Goal: Task Accomplishment & Management: Manage account settings

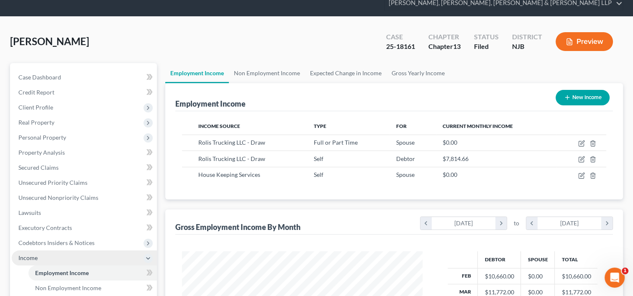
scroll to position [42, 0]
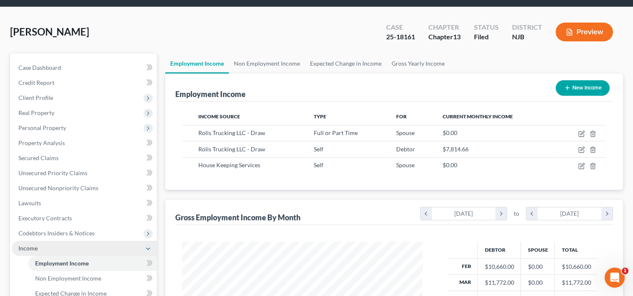
click at [36, 245] on span "Income" at bounding box center [27, 248] width 19 height 7
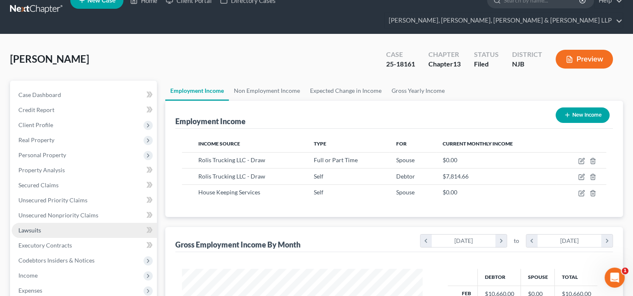
scroll to position [0, 0]
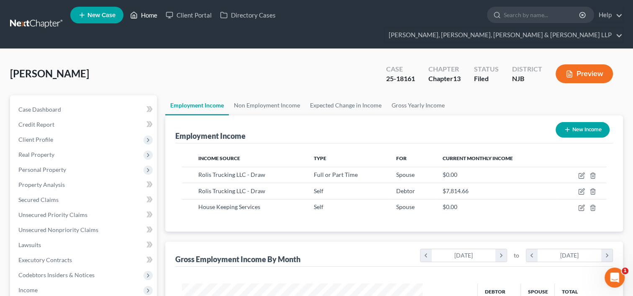
click at [151, 18] on link "Home" at bounding box center [144, 15] width 36 height 15
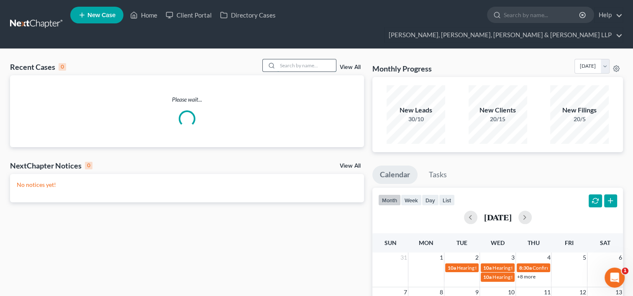
click at [287, 59] on input "search" at bounding box center [306, 65] width 59 height 12
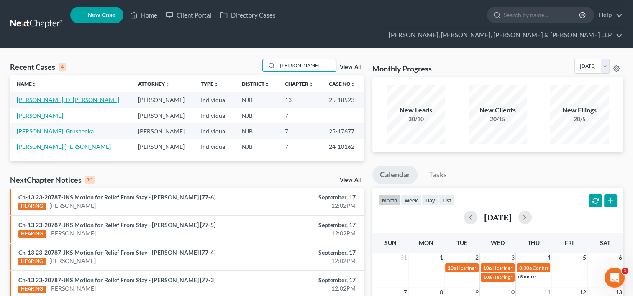
type input "[PERSON_NAME]"
click at [54, 96] on link "[PERSON_NAME], D' [PERSON_NAME]" at bounding box center [68, 99] width 102 height 7
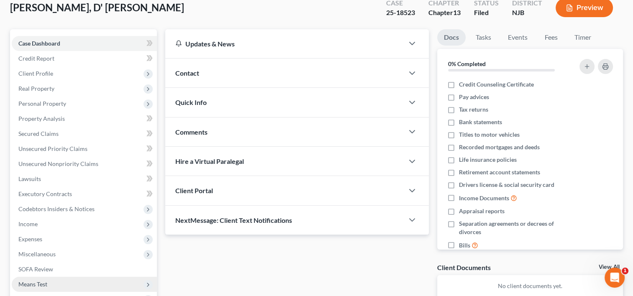
scroll to position [125, 0]
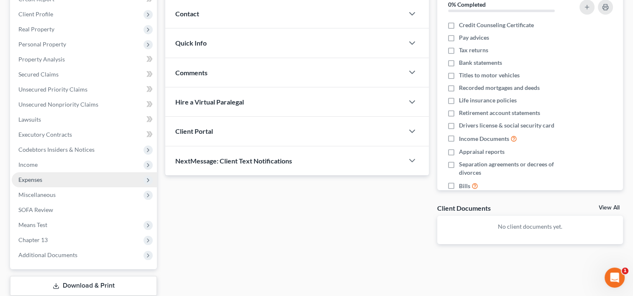
click at [43, 172] on span "Expenses" at bounding box center [84, 179] width 145 height 15
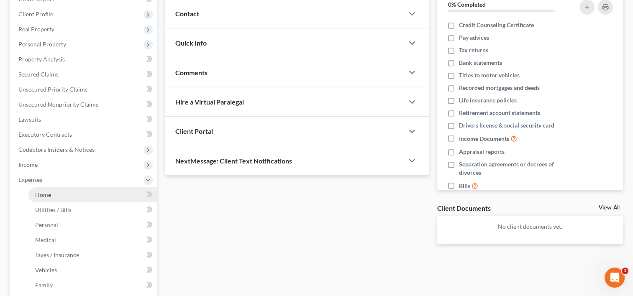
click at [47, 191] on span "Home" at bounding box center [43, 194] width 16 height 7
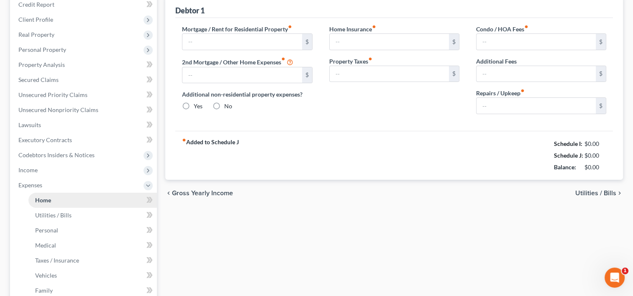
type input "500.00"
type input "0.00"
radio input "true"
type input "0.00"
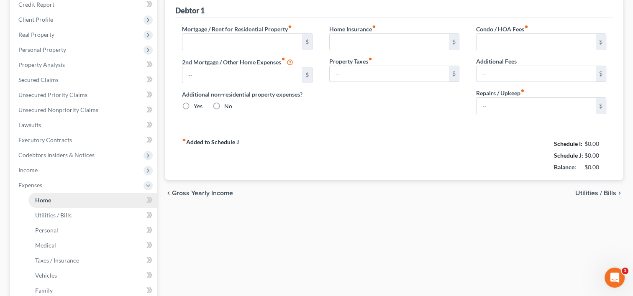
type input "0.00"
type input "50.00"
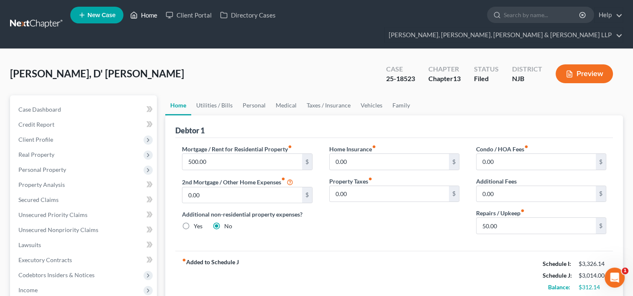
click at [151, 15] on link "Home" at bounding box center [144, 15] width 36 height 15
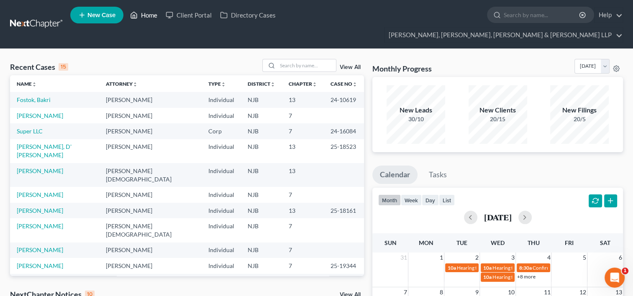
click at [146, 17] on link "Home" at bounding box center [144, 15] width 36 height 15
click at [283, 59] on input "search" at bounding box center [306, 65] width 59 height 12
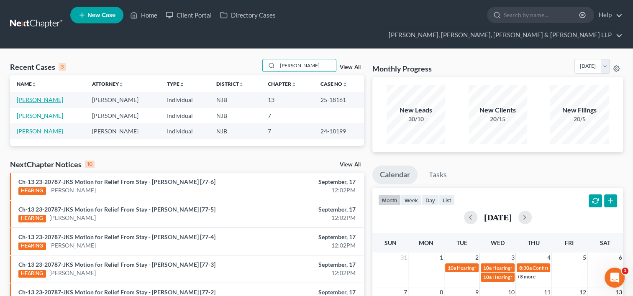
type input "[PERSON_NAME]"
click at [47, 96] on link "[PERSON_NAME]" at bounding box center [40, 99] width 46 height 7
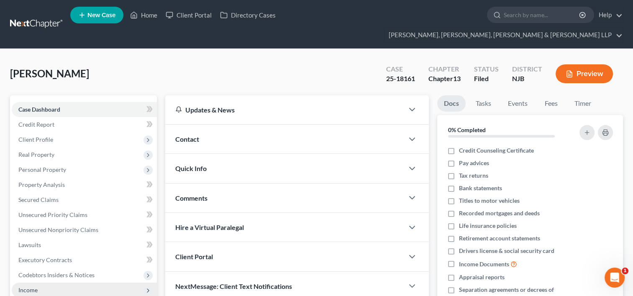
click at [41, 283] on span "Income" at bounding box center [84, 290] width 145 height 15
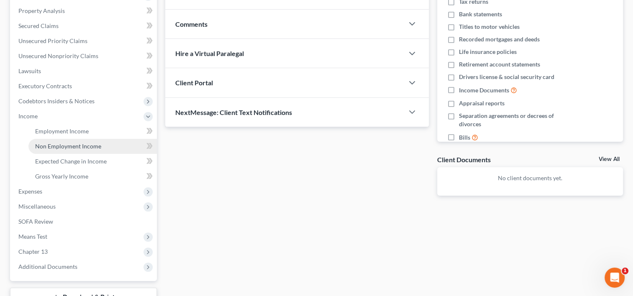
scroll to position [159, 0]
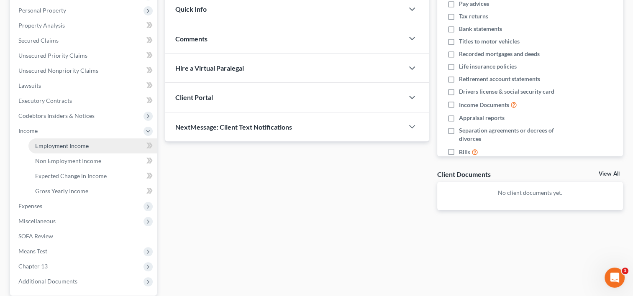
click at [70, 142] on span "Employment Income" at bounding box center [62, 145] width 54 height 7
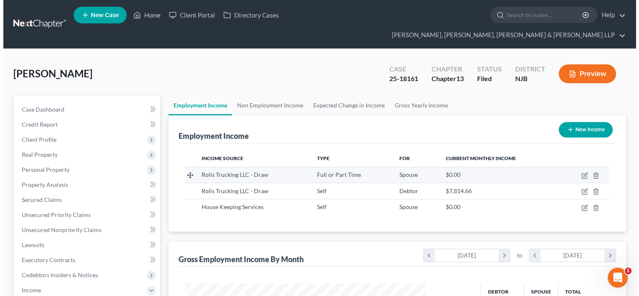
scroll to position [149, 257]
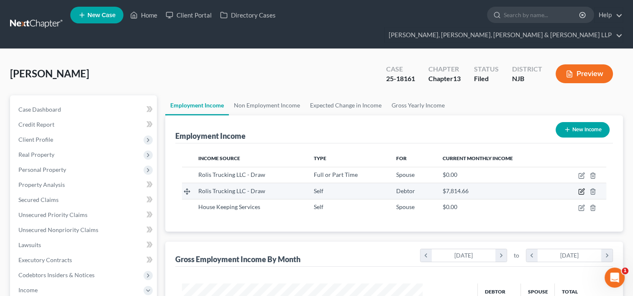
click at [582, 188] on icon "button" at bounding box center [581, 191] width 7 height 7
select select "1"
select select "33"
select select "0"
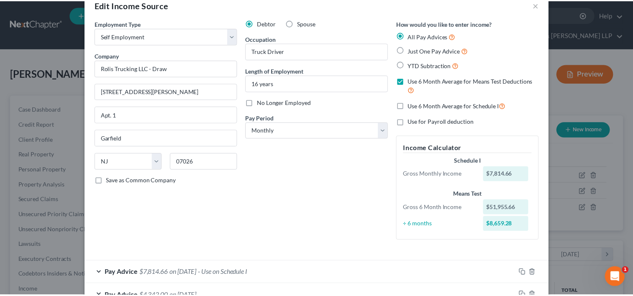
scroll to position [0, 0]
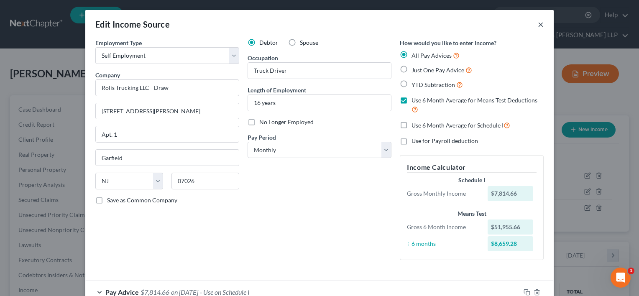
click at [538, 25] on button "×" at bounding box center [541, 24] width 6 height 10
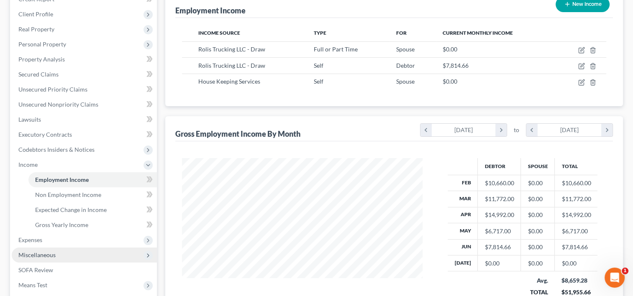
scroll to position [167, 0]
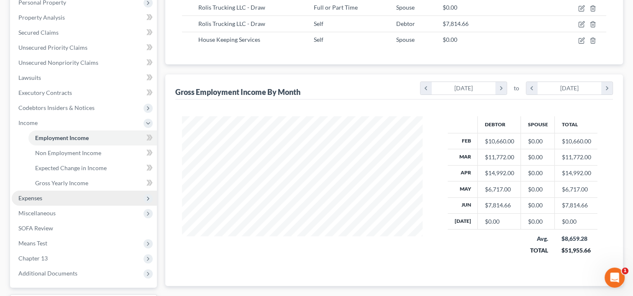
click at [43, 191] on span "Expenses" at bounding box center [84, 198] width 145 height 15
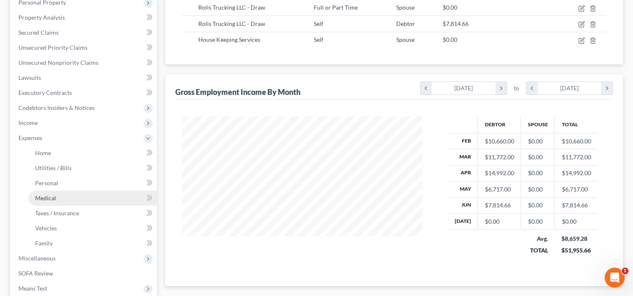
scroll to position [246, 0]
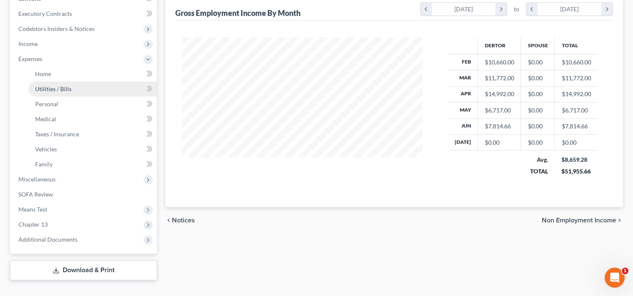
click at [56, 85] on span "Utilities / Bills" at bounding box center [53, 88] width 36 height 7
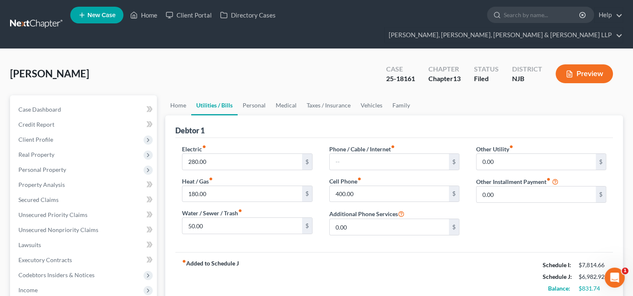
click at [337, 115] on div "Debtor 1" at bounding box center [393, 126] width 437 height 23
click at [150, 15] on link "Home" at bounding box center [144, 15] width 36 height 15
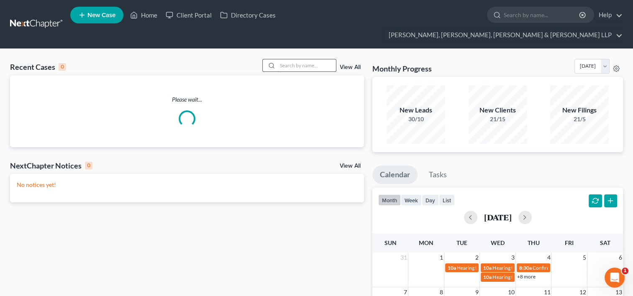
click at [302, 59] on input "search" at bounding box center [306, 65] width 59 height 12
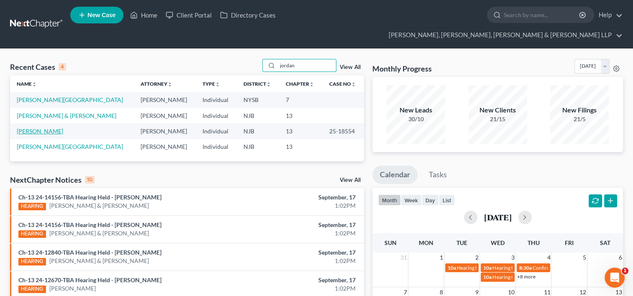
type input "jordan"
click at [49, 128] on link "[PERSON_NAME]" at bounding box center [40, 131] width 46 height 7
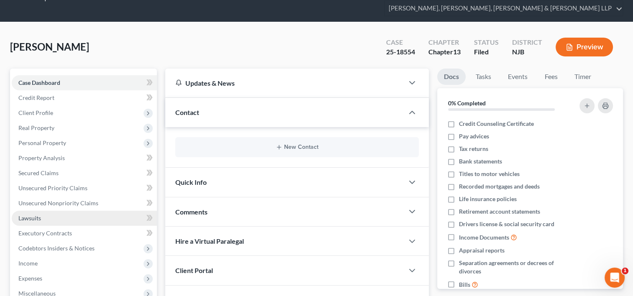
scroll to position [42, 0]
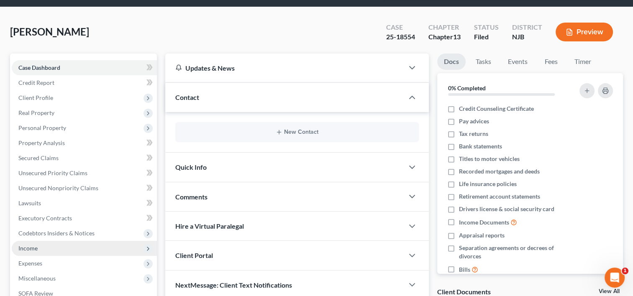
click at [40, 241] on span "Income" at bounding box center [84, 248] width 145 height 15
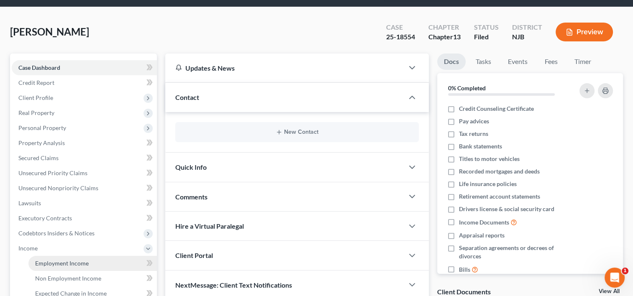
click at [58, 260] on span "Employment Income" at bounding box center [62, 263] width 54 height 7
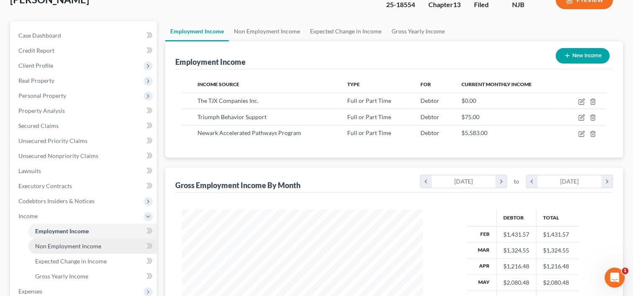
scroll to position [84, 0]
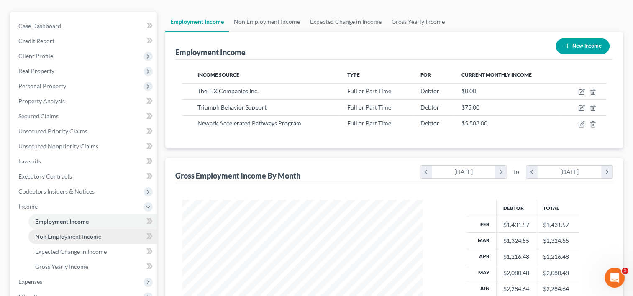
click at [64, 233] on span "Non Employment Income" at bounding box center [68, 236] width 66 height 7
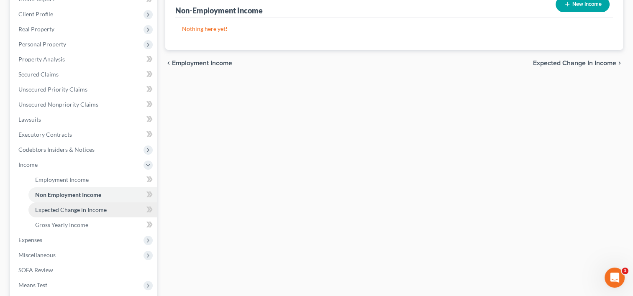
click at [89, 206] on span "Expected Change in Income" at bounding box center [71, 209] width 72 height 7
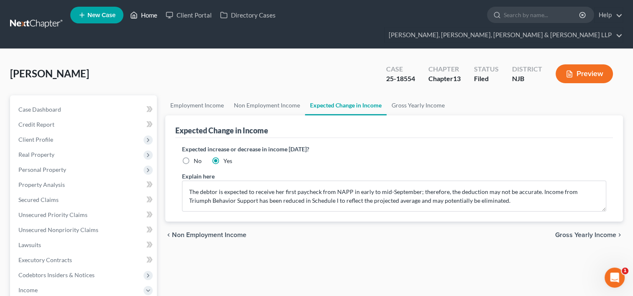
click at [147, 17] on link "Home" at bounding box center [144, 15] width 36 height 15
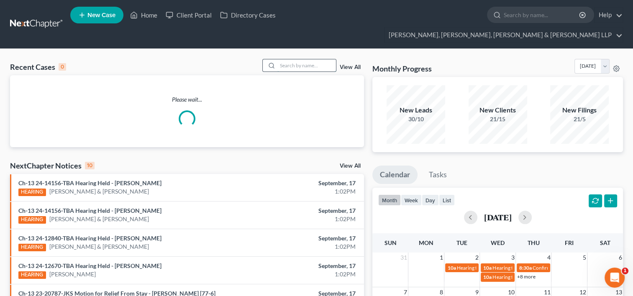
click at [293, 59] on input "search" at bounding box center [306, 65] width 59 height 12
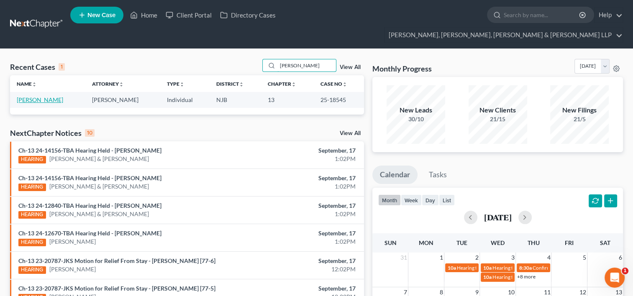
type input "[PERSON_NAME]"
click at [50, 96] on link "[PERSON_NAME]" at bounding box center [40, 99] width 46 height 7
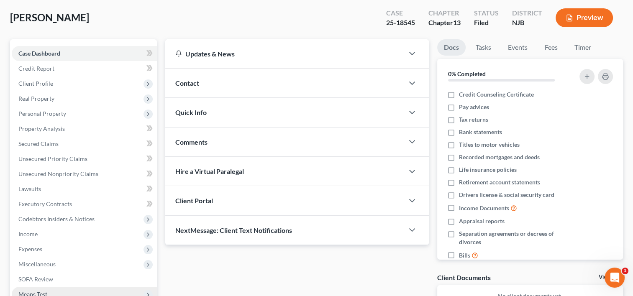
scroll to position [125, 0]
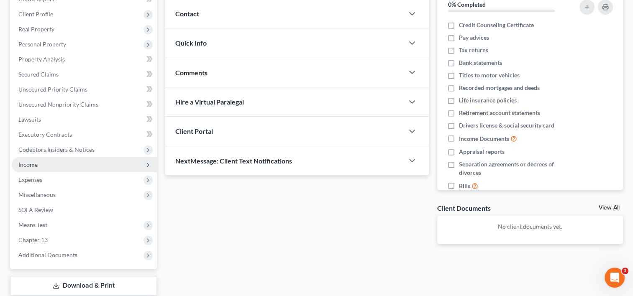
click at [44, 157] on span "Income" at bounding box center [84, 164] width 145 height 15
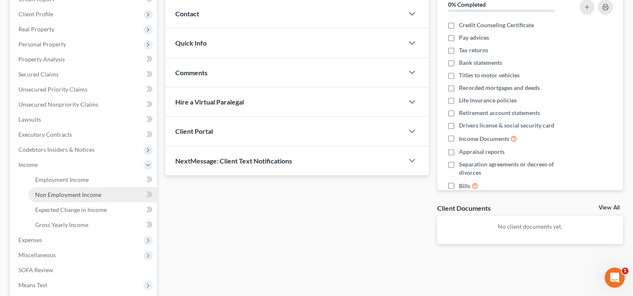
click at [76, 191] on span "Non Employment Income" at bounding box center [68, 194] width 66 height 7
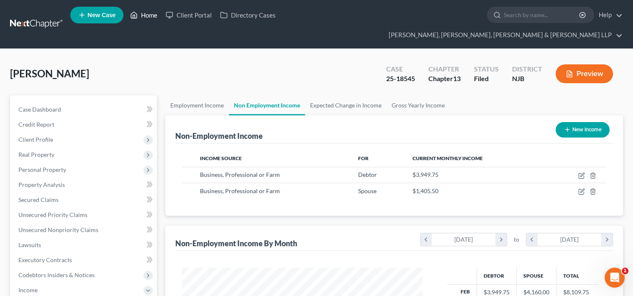
click at [146, 15] on link "Home" at bounding box center [144, 15] width 36 height 15
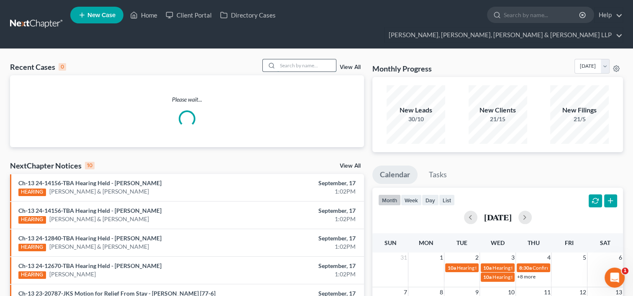
click at [310, 59] on input "search" at bounding box center [306, 65] width 59 height 12
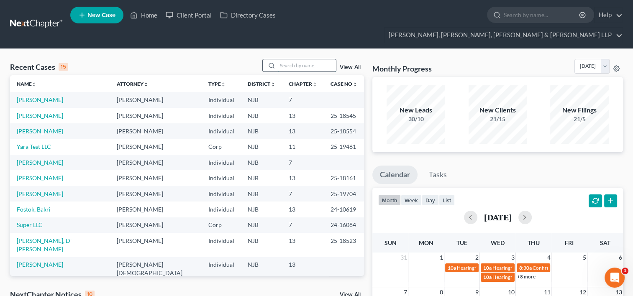
paste input "[PERSON_NAME]"
type input "[PERSON_NAME]"
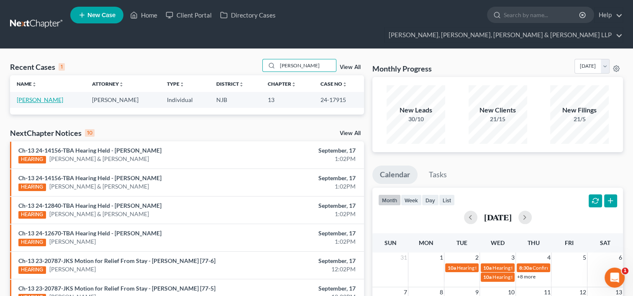
click at [43, 96] on link "[PERSON_NAME]" at bounding box center [40, 99] width 46 height 7
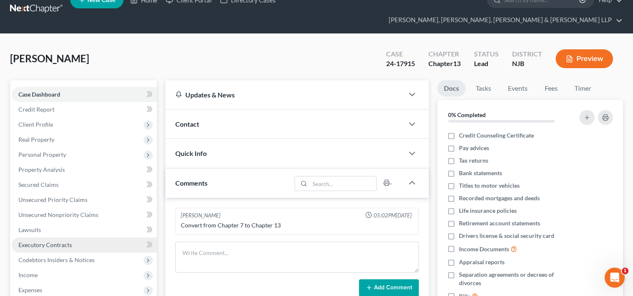
scroll to position [42, 0]
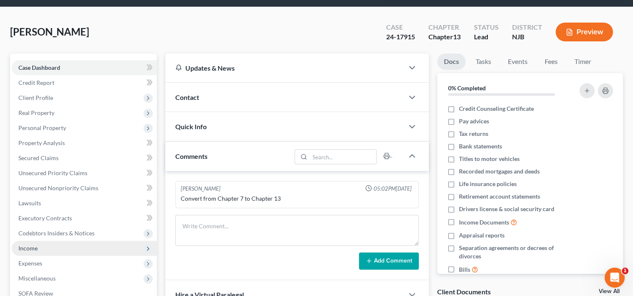
click at [29, 245] on span "Income" at bounding box center [27, 248] width 19 height 7
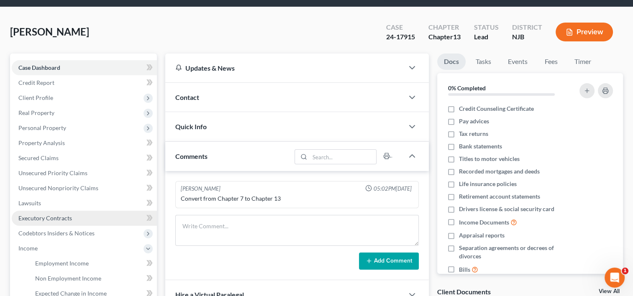
scroll to position [125, 0]
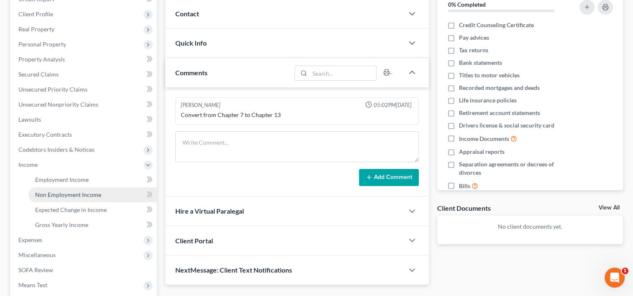
click at [79, 191] on span "Non Employment Income" at bounding box center [68, 194] width 66 height 7
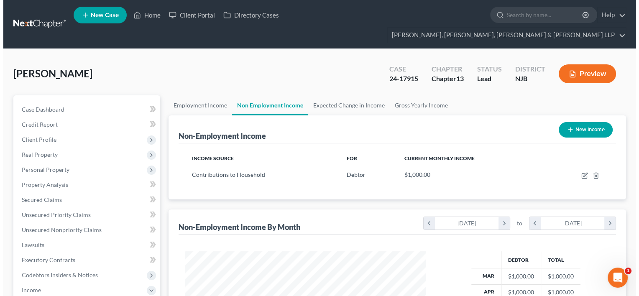
scroll to position [149, 257]
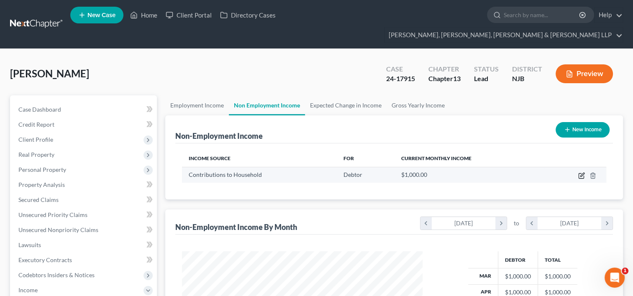
click at [578, 172] on icon "button" at bounding box center [581, 175] width 7 height 7
select select "8"
select select "0"
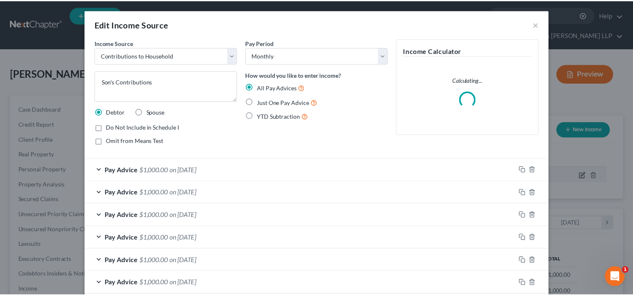
scroll to position [149, 259]
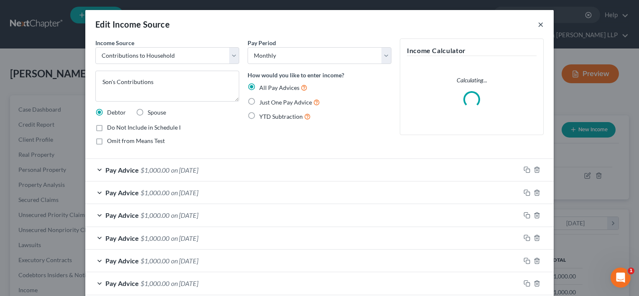
drag, startPoint x: 535, startPoint y: 23, endPoint x: 322, endPoint y: 0, distance: 214.5
click at [538, 23] on button "×" at bounding box center [541, 24] width 6 height 10
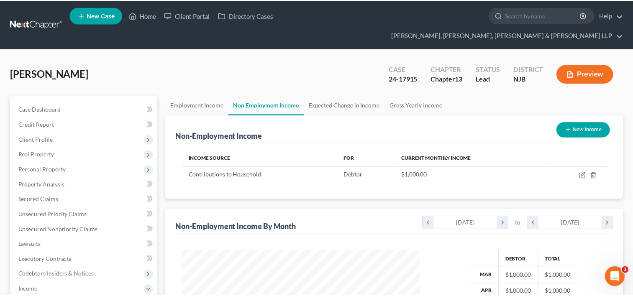
scroll to position [418002, 417894]
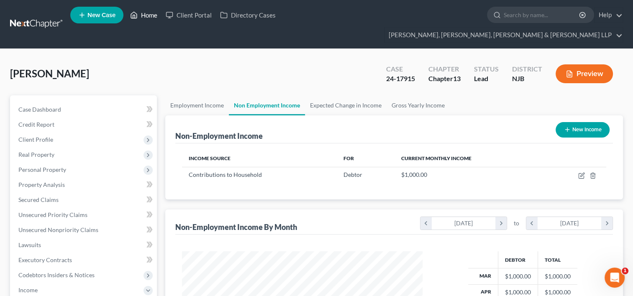
drag, startPoint x: 144, startPoint y: 15, endPoint x: 140, endPoint y: 16, distance: 4.4
click at [144, 15] on link "Home" at bounding box center [144, 15] width 36 height 15
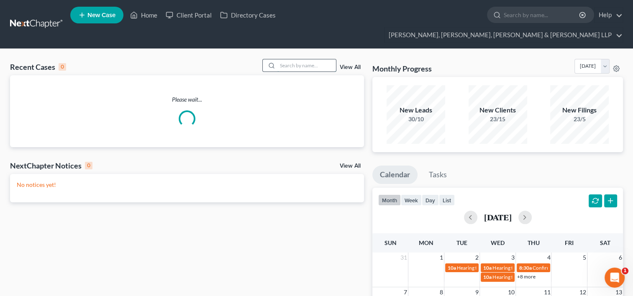
click at [302, 59] on input "search" at bounding box center [306, 65] width 59 height 12
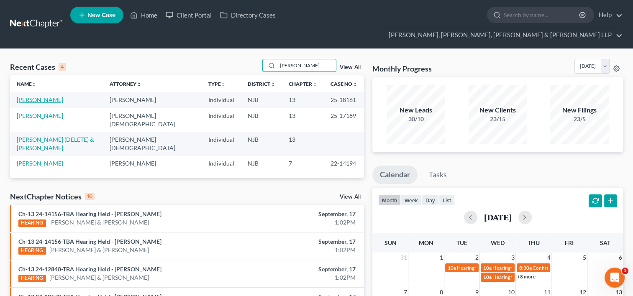
type input "[PERSON_NAME]"
click at [52, 96] on link "[PERSON_NAME]" at bounding box center [40, 99] width 46 height 7
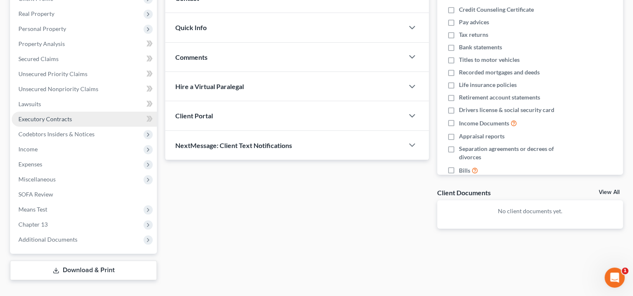
scroll to position [99, 0]
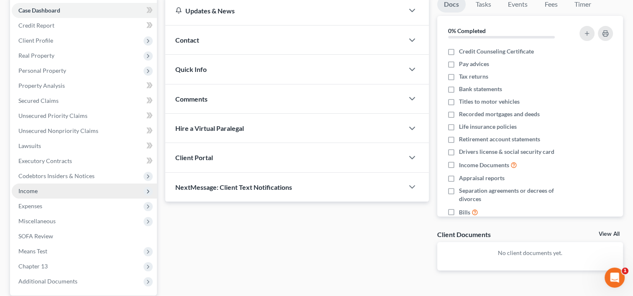
click at [38, 184] on span "Income" at bounding box center [84, 191] width 145 height 15
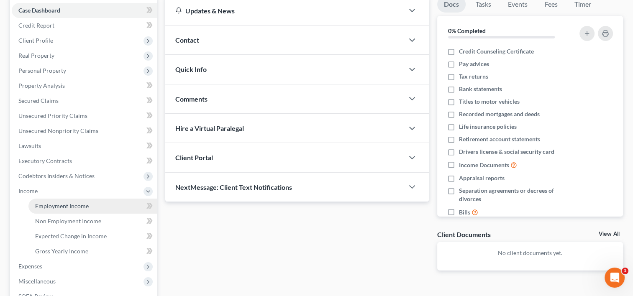
click at [73, 202] on span "Employment Income" at bounding box center [62, 205] width 54 height 7
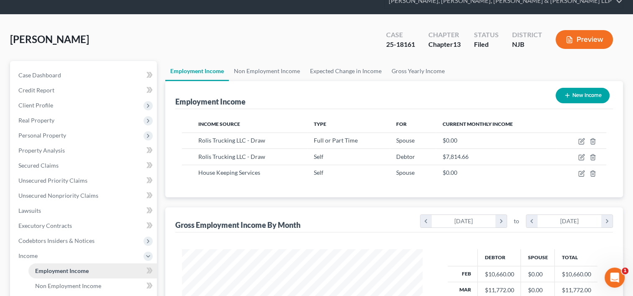
scroll to position [84, 0]
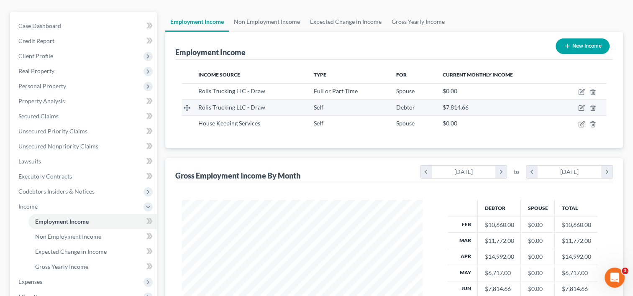
click at [487, 103] on div "$7,814.66" at bounding box center [495, 107] width 107 height 8
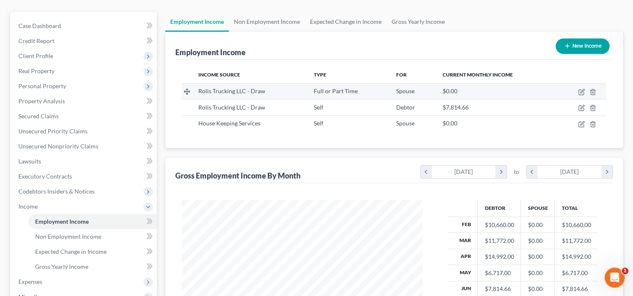
click at [485, 87] on div "$0.00" at bounding box center [495, 91] width 107 height 8
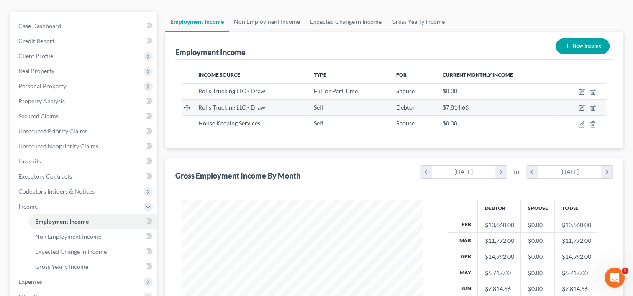
click at [483, 103] on div "$7,814.66" at bounding box center [495, 107] width 107 height 8
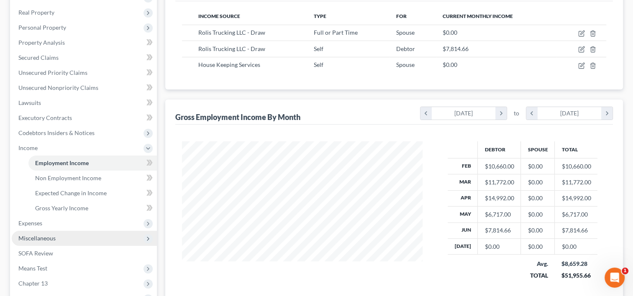
scroll to position [167, 0]
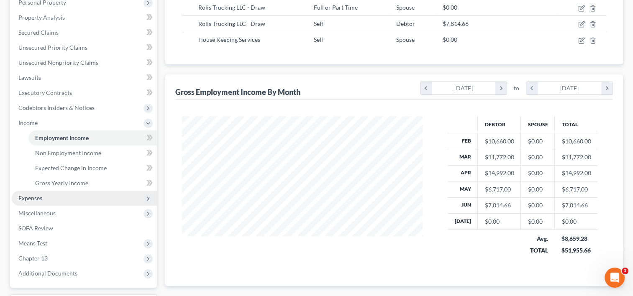
click at [49, 191] on span "Expenses" at bounding box center [84, 198] width 145 height 15
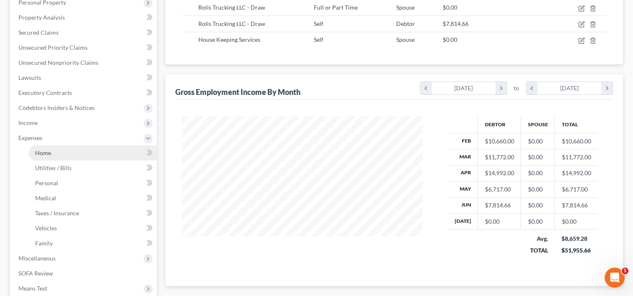
click at [54, 146] on link "Home" at bounding box center [92, 153] width 128 height 15
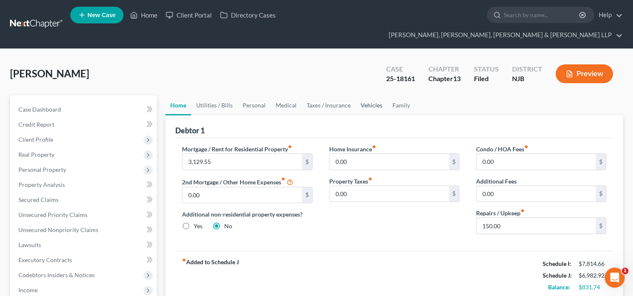
click at [376, 95] on link "Vehicles" at bounding box center [371, 105] width 32 height 20
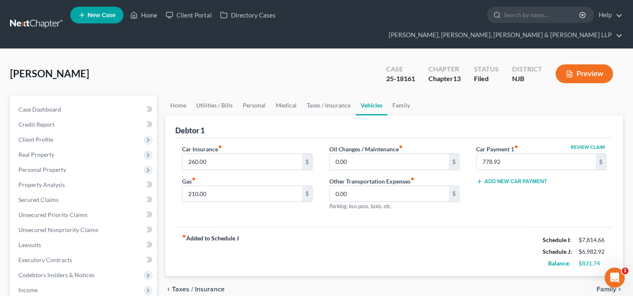
click at [260, 205] on div "Car Insurance fiber_manual_record 260.00 $ Gas fiber_manual_record 210.00 $ Oil…" at bounding box center [393, 182] width 437 height 89
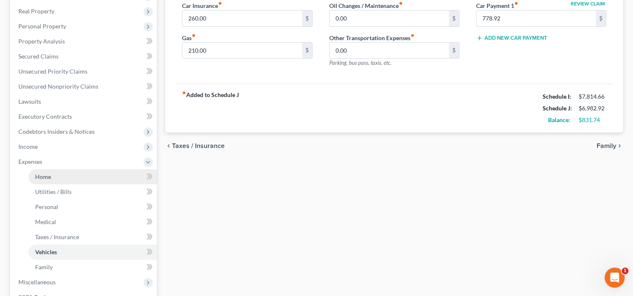
scroll to position [167, 0]
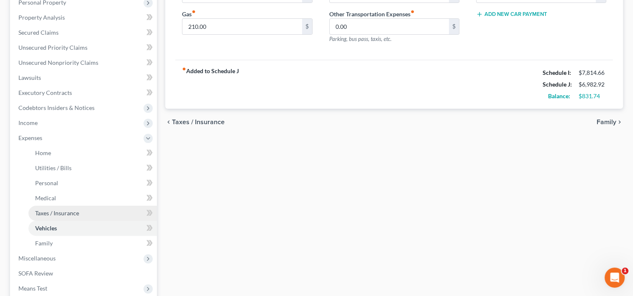
click at [79, 206] on link "Taxes / Insurance" at bounding box center [92, 213] width 128 height 15
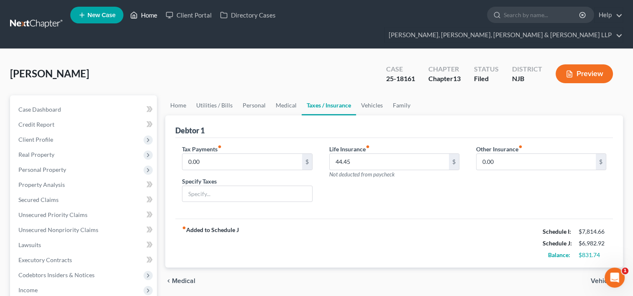
click at [153, 17] on link "Home" at bounding box center [144, 15] width 36 height 15
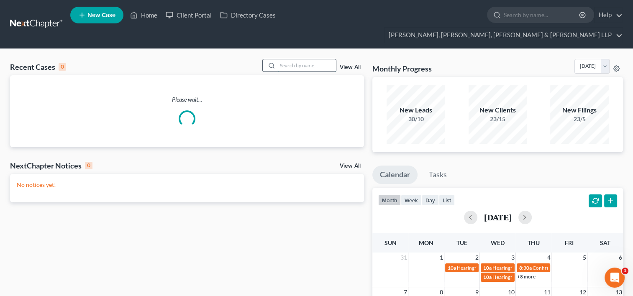
click at [294, 59] on input "search" at bounding box center [306, 65] width 59 height 12
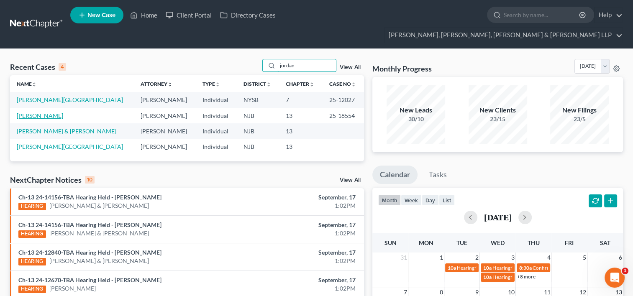
type input "jordan"
click at [47, 112] on link "[PERSON_NAME]" at bounding box center [40, 115] width 46 height 7
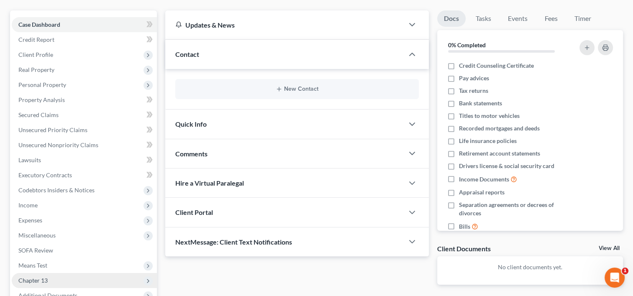
scroll to position [141, 0]
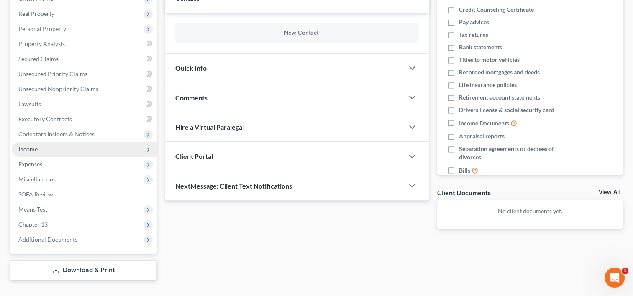
click at [36, 146] on span "Income" at bounding box center [27, 149] width 19 height 7
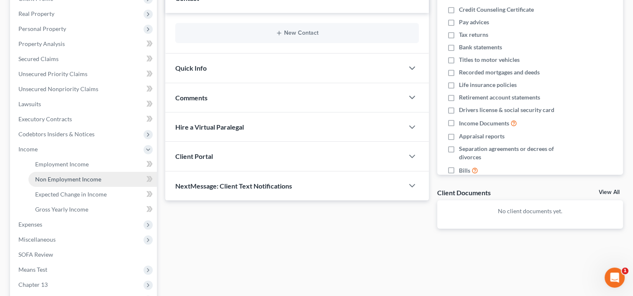
click at [54, 176] on span "Non Employment Income" at bounding box center [68, 179] width 66 height 7
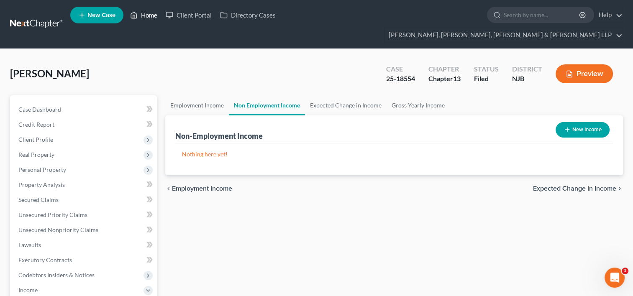
click at [152, 15] on link "Home" at bounding box center [144, 15] width 36 height 15
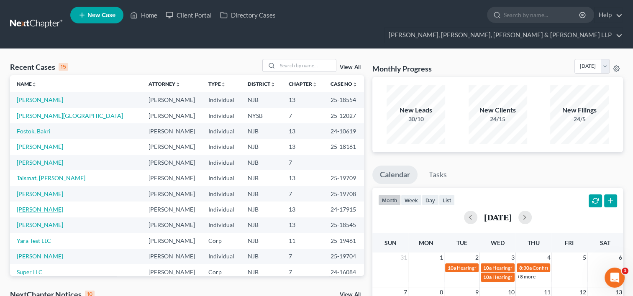
click at [46, 206] on link "[PERSON_NAME]" at bounding box center [40, 209] width 46 height 7
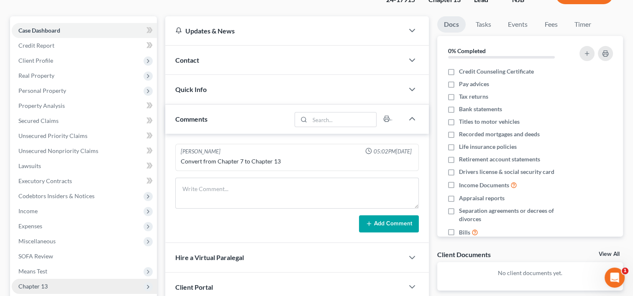
scroll to position [125, 0]
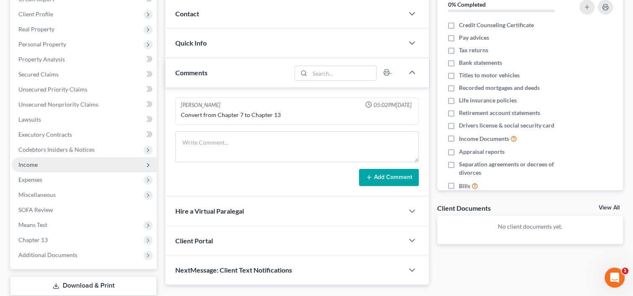
click at [42, 157] on span "Income" at bounding box center [84, 164] width 145 height 15
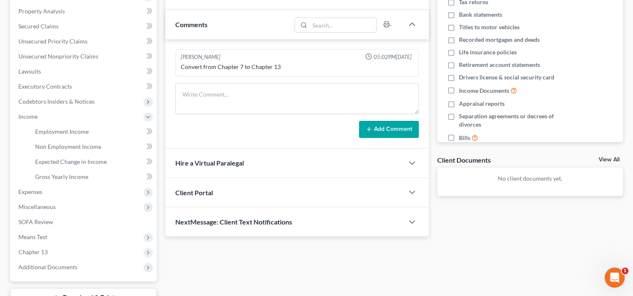
scroll to position [201, 0]
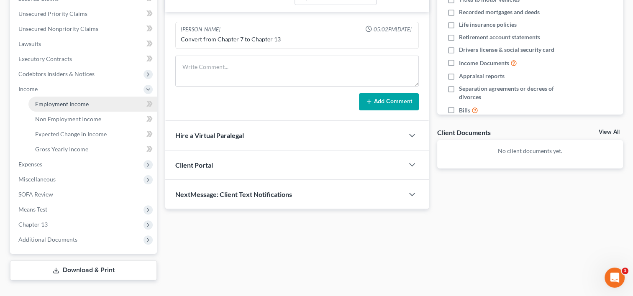
click at [84, 100] on span "Employment Income" at bounding box center [62, 103] width 54 height 7
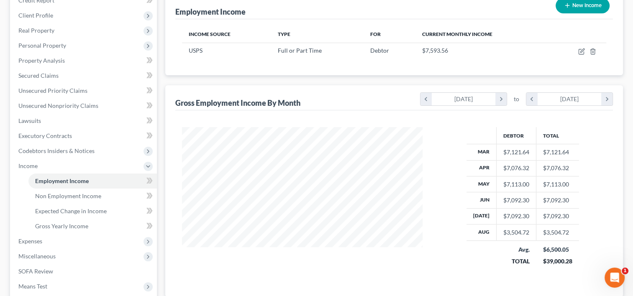
scroll to position [201, 0]
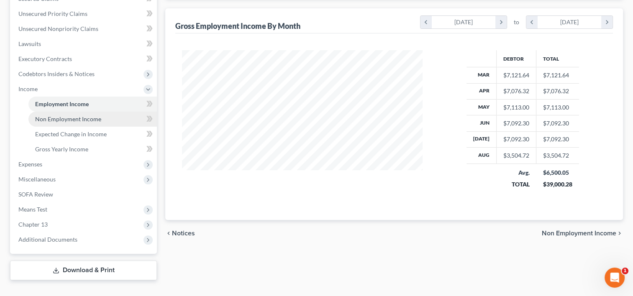
click at [82, 115] on span "Non Employment Income" at bounding box center [68, 118] width 66 height 7
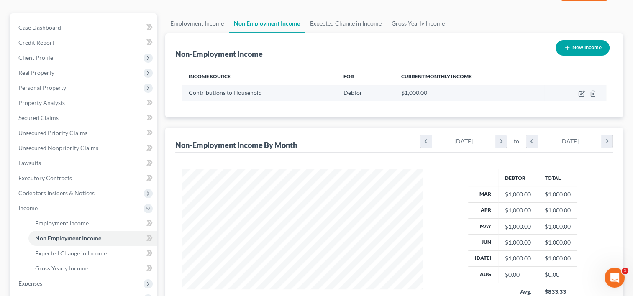
scroll to position [84, 0]
